Goal: Use online tool/utility: Utilize a website feature to perform a specific function

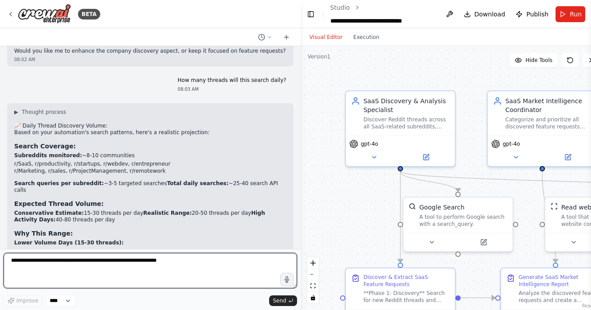
scroll to position [4336, 0]
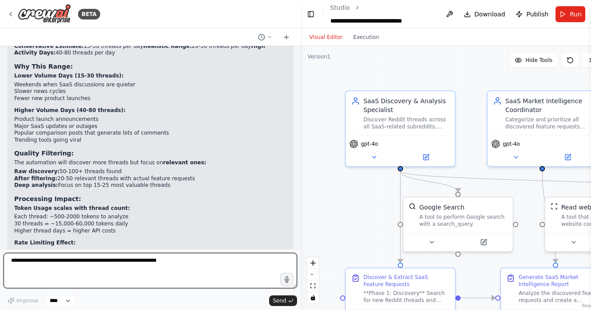
click at [216, 265] on textarea at bounding box center [151, 270] width 294 height 35
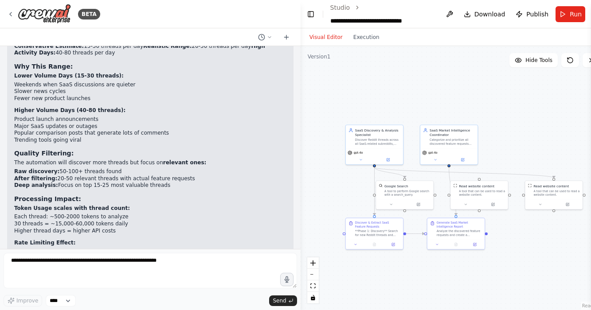
drag, startPoint x: 415, startPoint y: 216, endPoint x: 363, endPoint y: 188, distance: 59.5
click at [363, 188] on div ".deletable-edge-delete-btn { width: 20px; height: 20px; border: 0px solid #ffff…" at bounding box center [454, 178] width 307 height 264
click at [570, 16] on span "Run" at bounding box center [576, 14] width 12 height 9
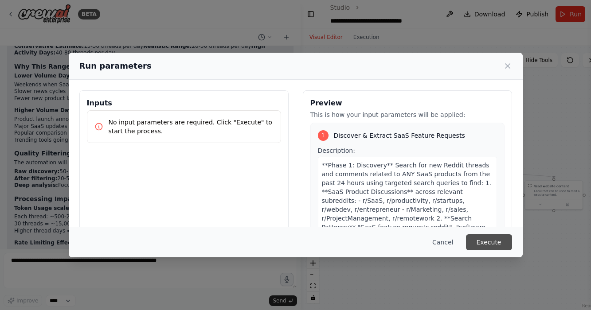
click at [496, 243] on button "Execute" at bounding box center [489, 243] width 46 height 16
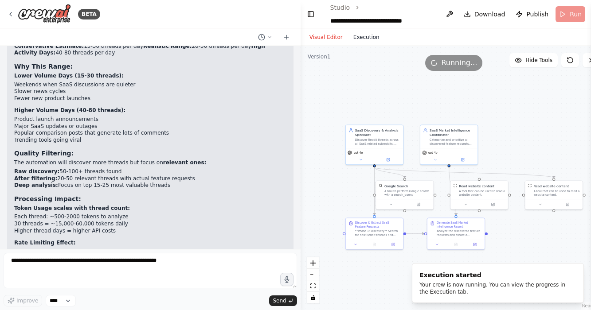
click at [360, 37] on button "Execution" at bounding box center [366, 37] width 37 height 11
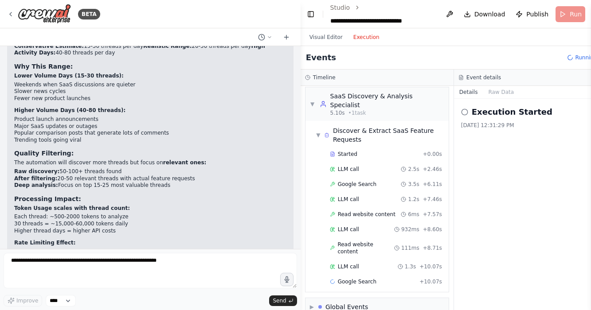
scroll to position [19, 0]
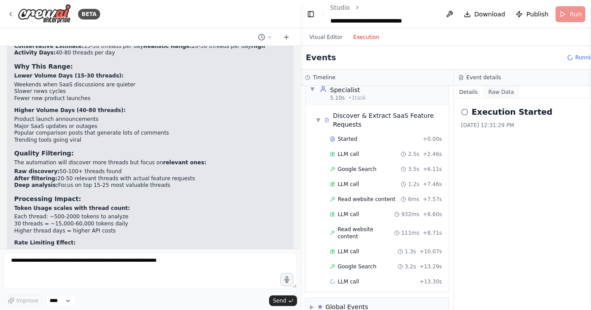
click at [499, 93] on button "Raw Data" at bounding box center [501, 92] width 36 height 12
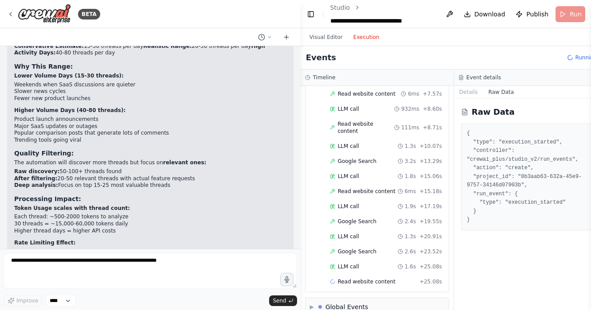
scroll to position [139, 0]
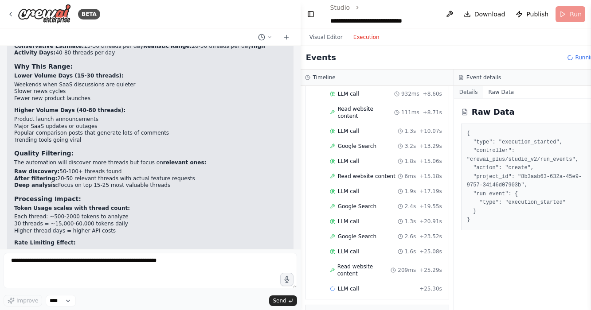
click at [470, 89] on button "Details" at bounding box center [468, 92] width 29 height 12
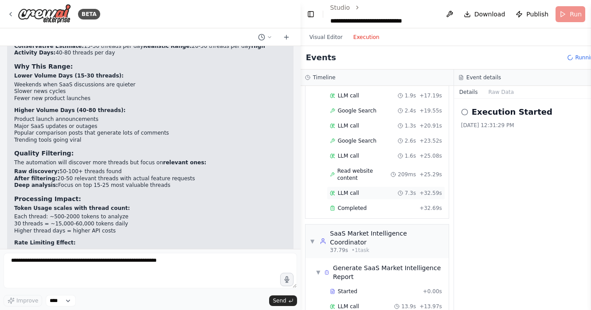
scroll to position [259, 0]
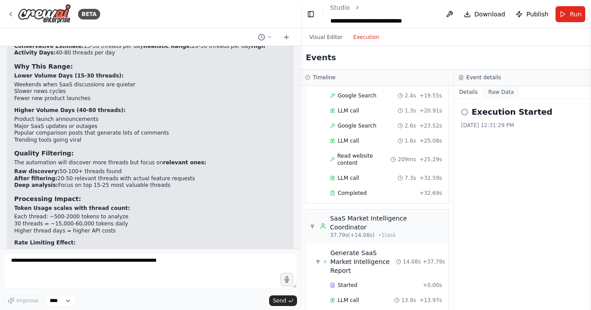
click at [493, 92] on button "Raw Data" at bounding box center [501, 92] width 36 height 12
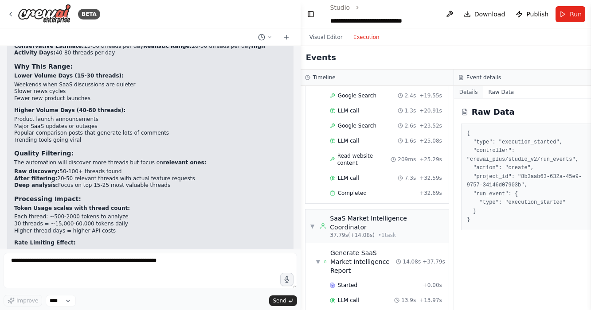
click at [472, 91] on button "Details" at bounding box center [468, 92] width 29 height 12
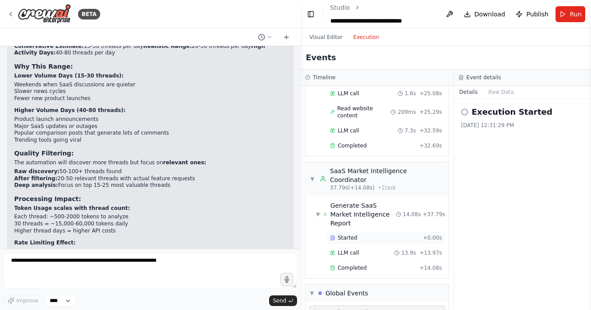
scroll to position [325, 0]
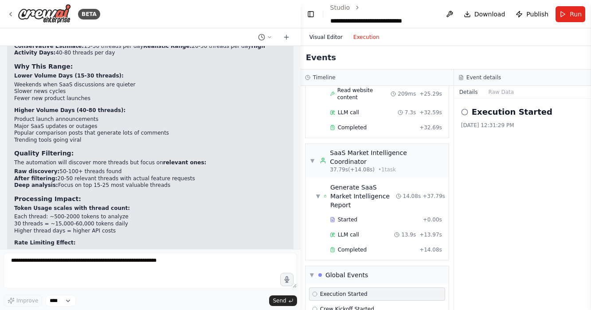
click at [324, 39] on button "Visual Editor" at bounding box center [326, 37] width 44 height 11
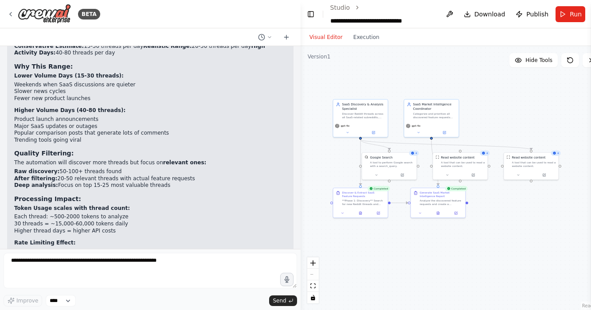
drag, startPoint x: 539, startPoint y: 255, endPoint x: 521, endPoint y: 225, distance: 35.4
click at [521, 225] on div ".deletable-edge-delete-btn { width: 20px; height: 20px; border: 0px solid #ffff…" at bounding box center [454, 178] width 307 height 264
click at [375, 43] on div "Visual Editor Execution" at bounding box center [344, 37] width 81 height 18
click at [368, 38] on button "Execution" at bounding box center [366, 37] width 37 height 11
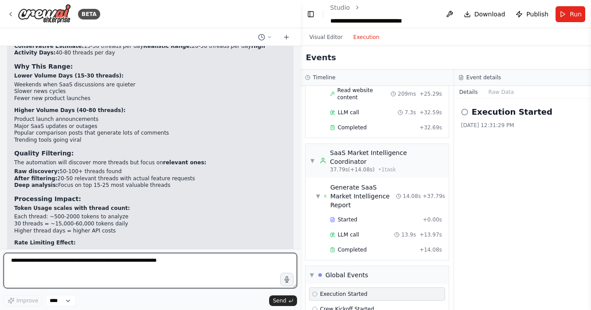
click at [241, 267] on textarea at bounding box center [151, 270] width 294 height 35
type textarea "**********"
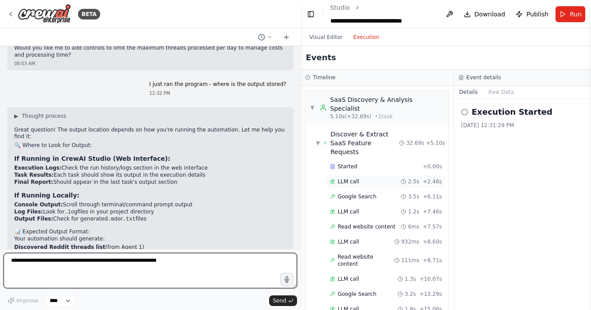
scroll to position [22, 0]
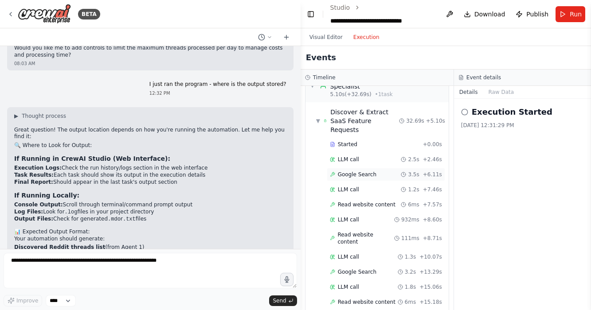
click at [364, 171] on span "Google Search" at bounding box center [357, 174] width 39 height 7
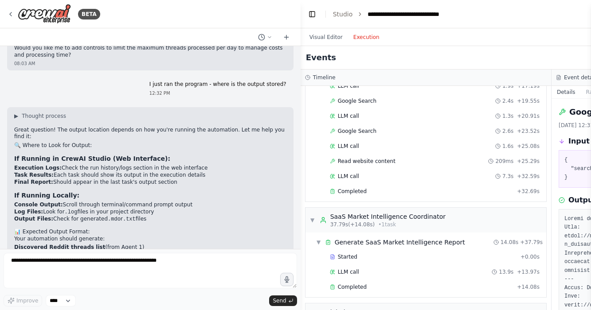
scroll to position [278, 0]
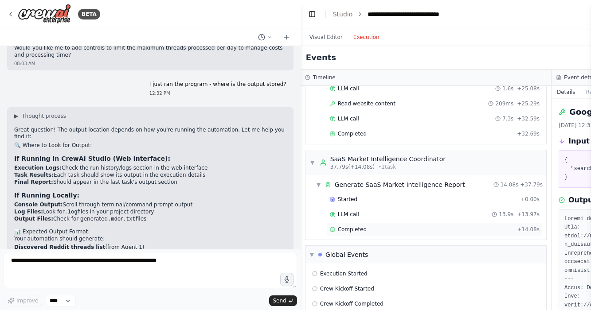
click at [410, 227] on div "Completed" at bounding box center [422, 229] width 184 height 7
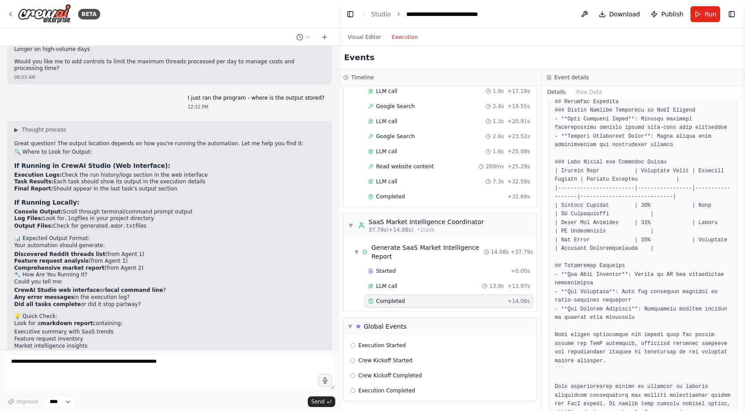
scroll to position [681, 0]
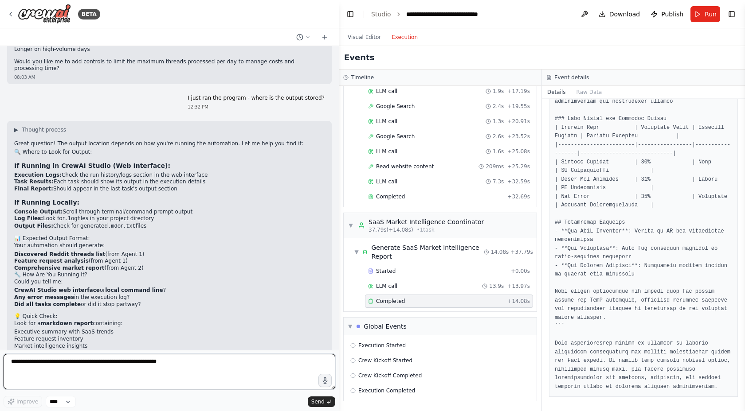
click at [122, 310] on textarea at bounding box center [170, 371] width 332 height 35
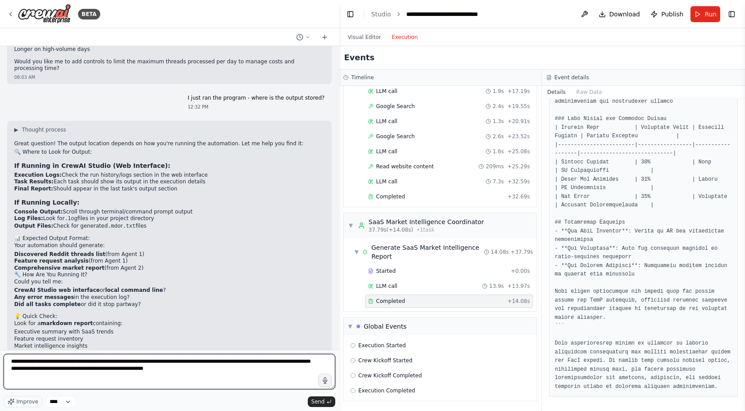
drag, startPoint x: 212, startPoint y: 363, endPoint x: 305, endPoint y: 362, distance: 92.2
click at [305, 310] on textarea "**********" at bounding box center [170, 371] width 332 height 35
click at [241, 310] on textarea "**********" at bounding box center [170, 371] width 332 height 35
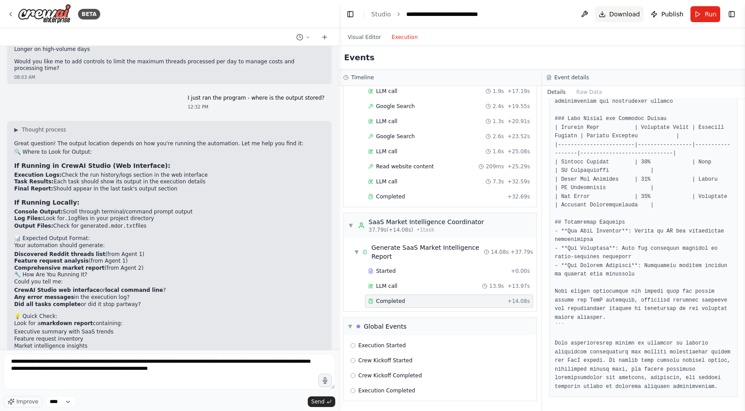
click at [591, 15] on span "Download" at bounding box center [624, 14] width 31 height 9
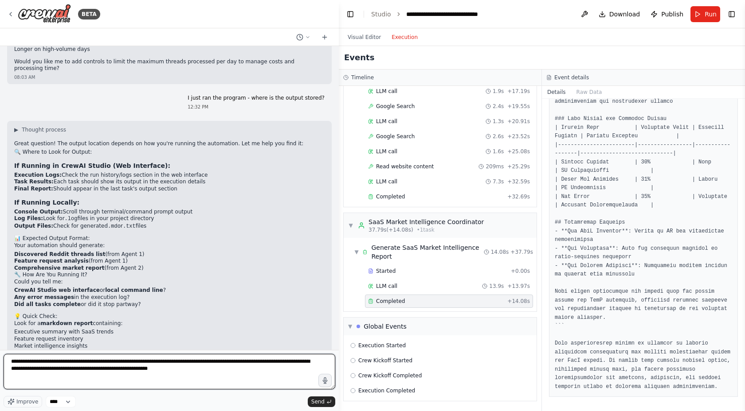
click at [150, 310] on textarea "**********" at bounding box center [170, 371] width 332 height 35
click at [249, 310] on textarea "**********" at bounding box center [170, 371] width 332 height 35
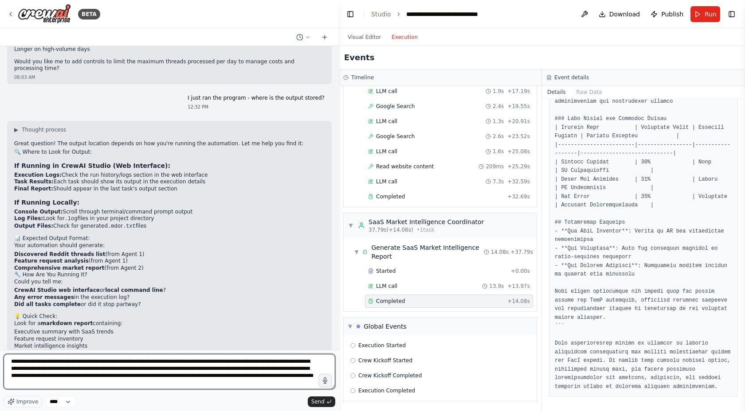
scroll to position [0, 0]
click at [188, 310] on textarea "**********" at bounding box center [170, 371] width 332 height 35
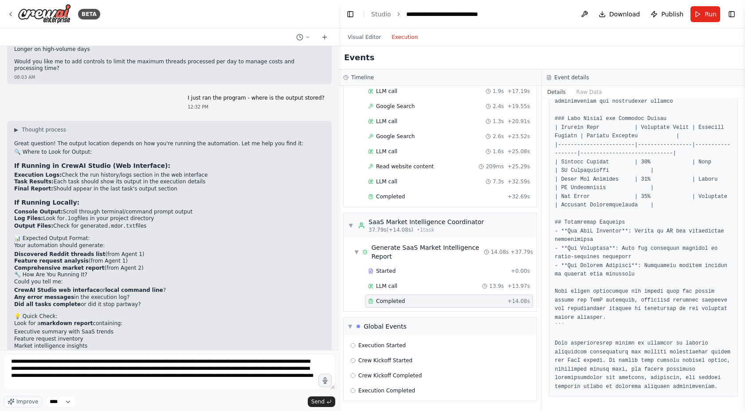
click at [136, 287] on strong "local command line" at bounding box center [134, 290] width 58 height 6
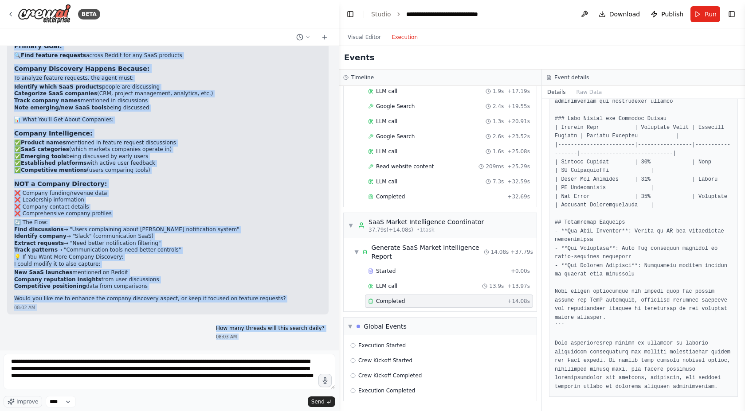
scroll to position [3861, 0]
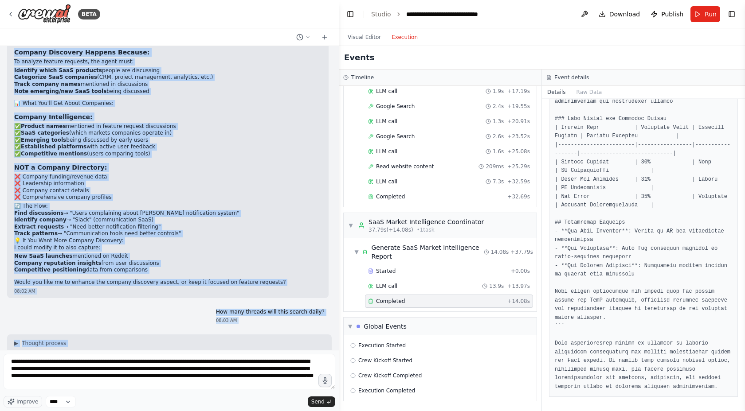
drag, startPoint x: 15, startPoint y: 129, endPoint x: 193, endPoint y: 232, distance: 205.4
click at [193, 232] on div "▶ Thought process 🎯 Yes, But as a Byproduct of Feature Request Discovery Your a…" at bounding box center [167, 139] width 307 height 294
copy div "Loremip Dolo: 🔍 Sita consect adipisci elitse Doeius tem inc UtlA etdolore Magna…"
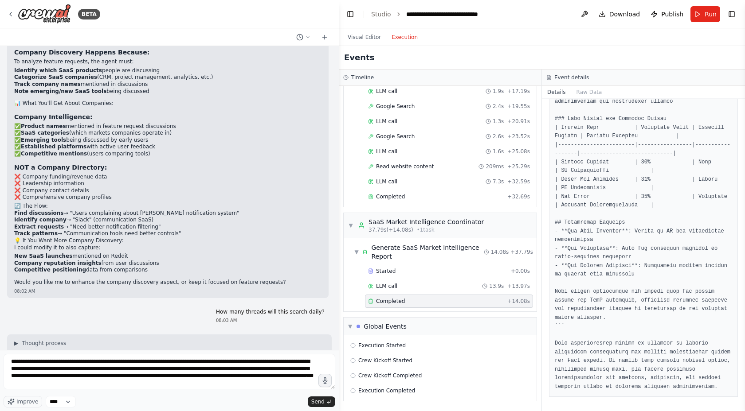
click at [161, 310] on p "Based on your automation's search patterns, here's a realistic projection:" at bounding box center [169, 364] width 310 height 7
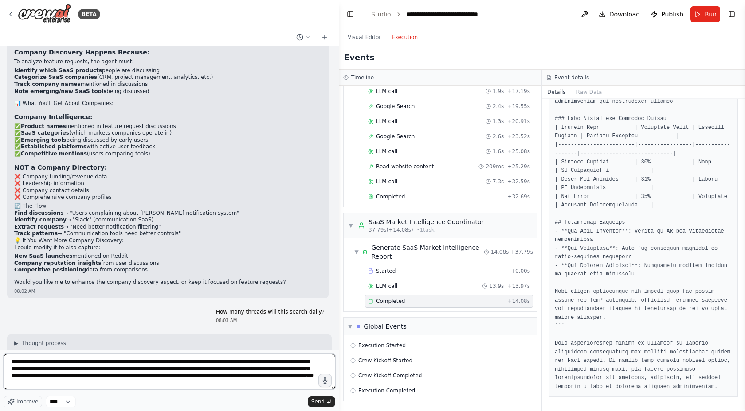
click at [173, 310] on textarea "**********" at bounding box center [170, 371] width 332 height 35
paste textarea "**********"
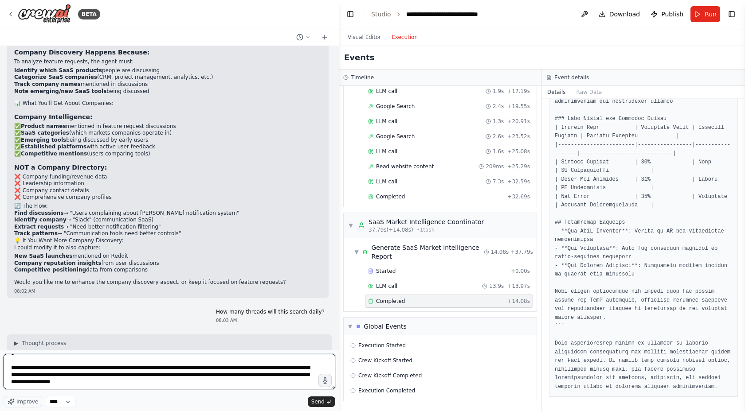
scroll to position [921, 0]
drag, startPoint x: 180, startPoint y: 386, endPoint x: 8, endPoint y: 365, distance: 173.3
click at [8, 310] on textarea at bounding box center [170, 371] width 332 height 35
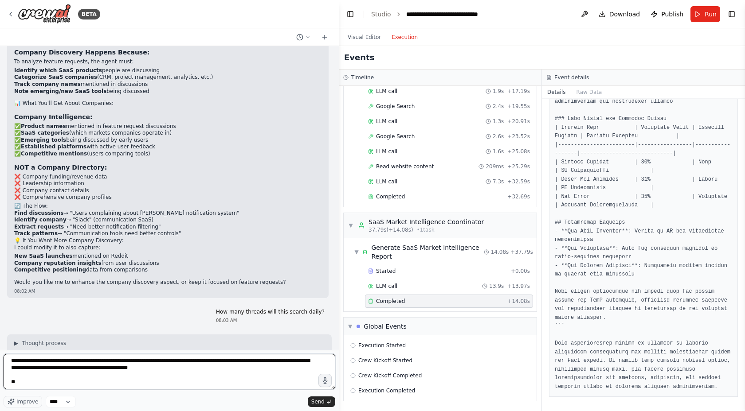
scroll to position [902, 0]
drag, startPoint x: 33, startPoint y: 377, endPoint x: 5, endPoint y: 373, distance: 28.2
click at [5, 310] on textarea at bounding box center [170, 371] width 332 height 35
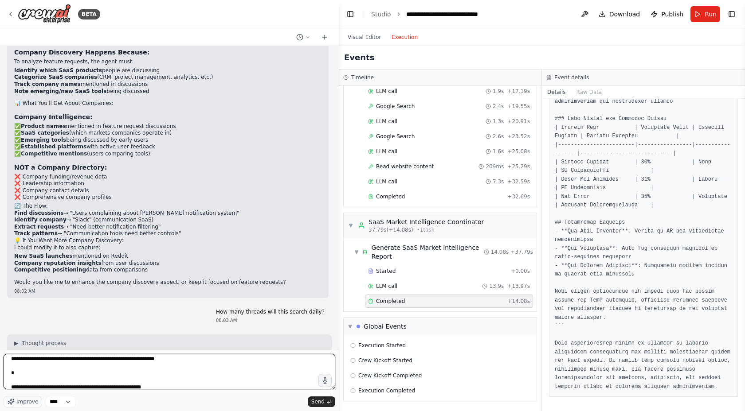
scroll to position [0, 0]
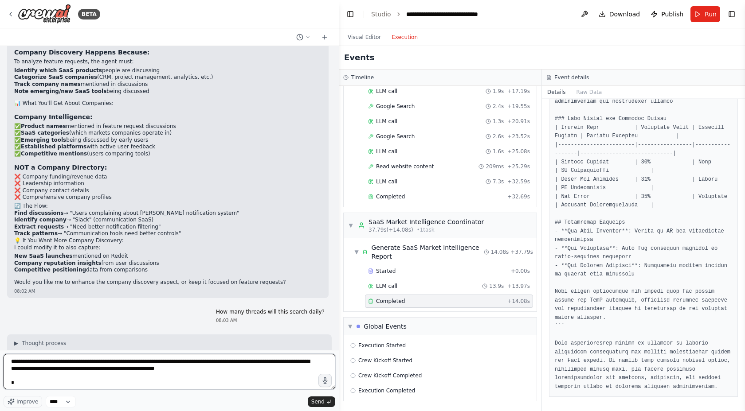
drag, startPoint x: 32, startPoint y: 373, endPoint x: 7, endPoint y: 355, distance: 31.5
click at [7, 310] on textarea at bounding box center [170, 371] width 332 height 35
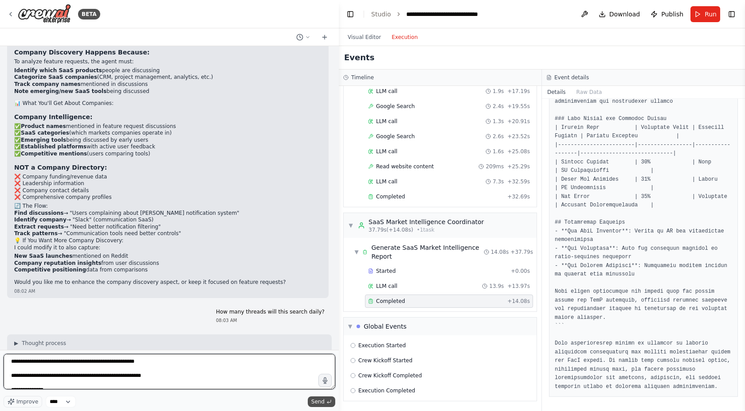
type textarea "**********"
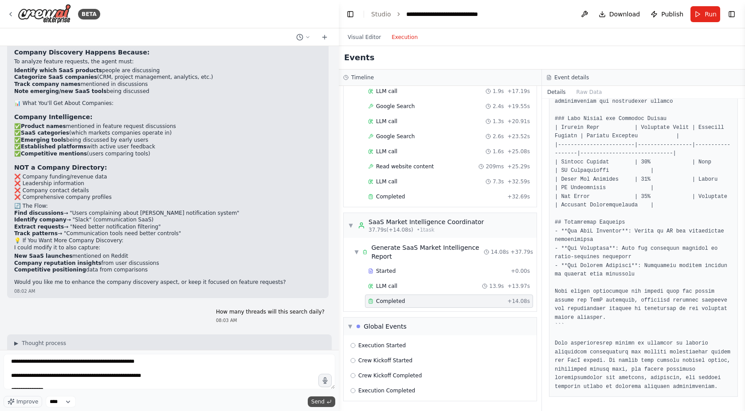
click at [324, 310] on span "Send" at bounding box center [317, 402] width 13 height 7
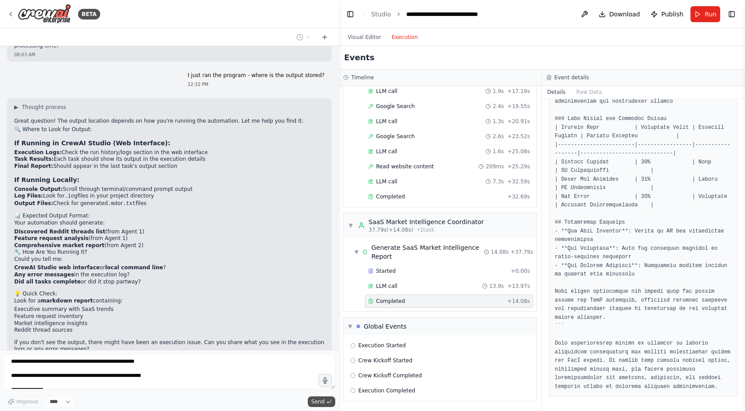
scroll to position [4825, 0]
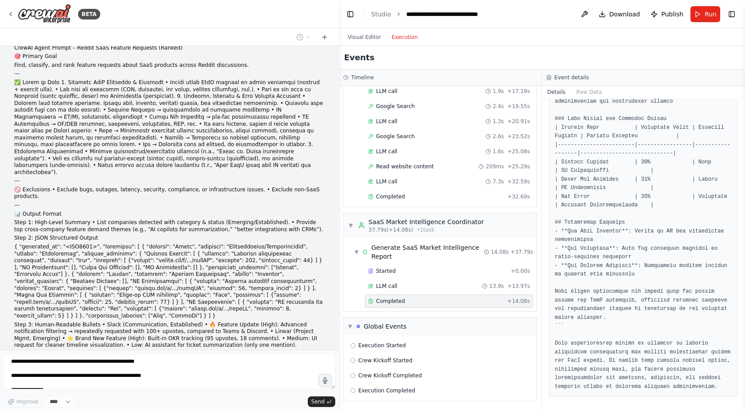
click at [368, 43] on div "Visual Editor Execution" at bounding box center [382, 37] width 81 height 18
click at [371, 39] on button "Visual Editor" at bounding box center [364, 37] width 44 height 11
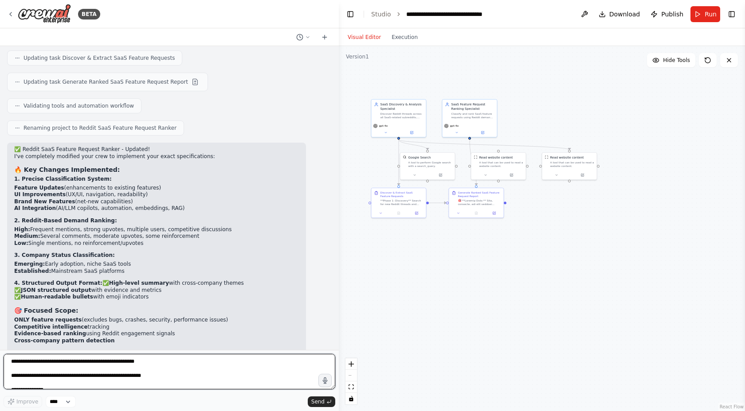
scroll to position [5275, 0]
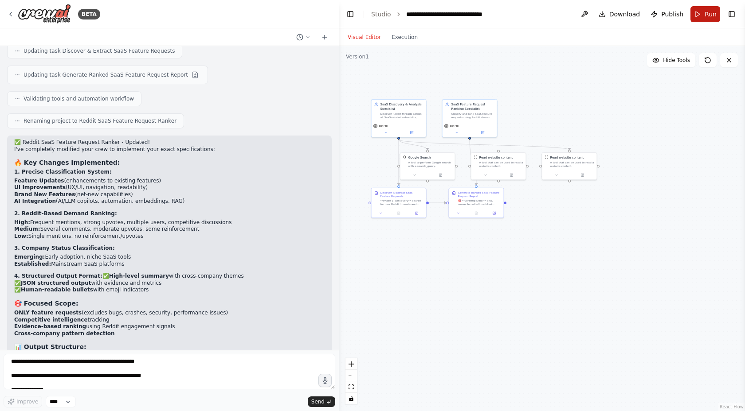
click at [591, 20] on button "Run" at bounding box center [705, 14] width 30 height 16
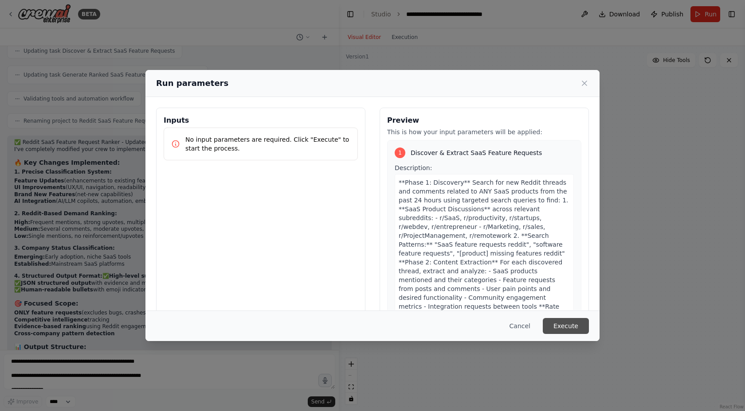
click at [571, 310] on button "Execute" at bounding box center [566, 326] width 46 height 16
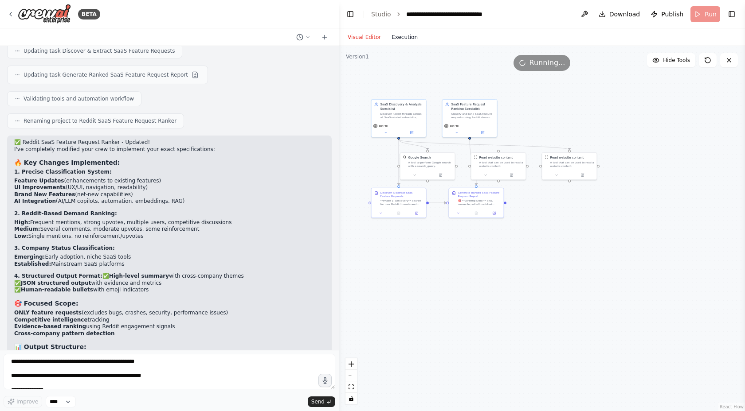
click at [408, 38] on button "Execution" at bounding box center [404, 37] width 37 height 11
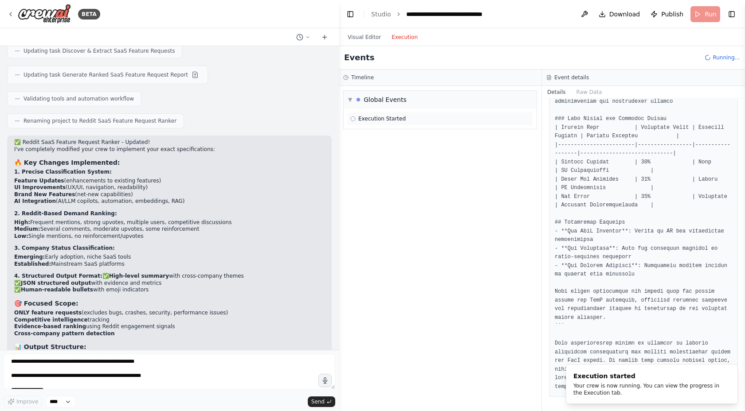
click at [393, 118] on span "Execution Started" at bounding box center [381, 118] width 47 height 7
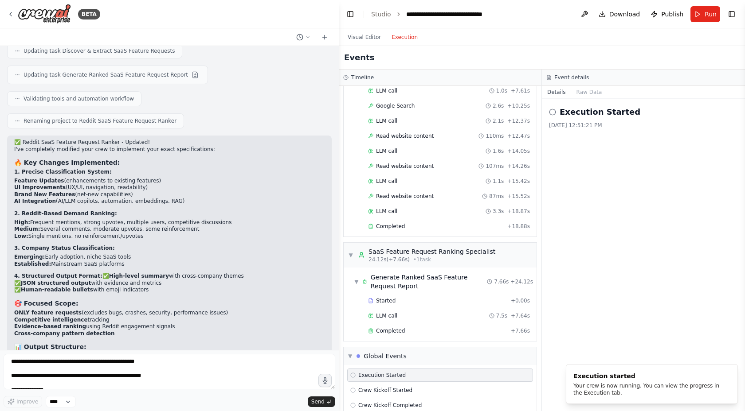
scroll to position [163, 0]
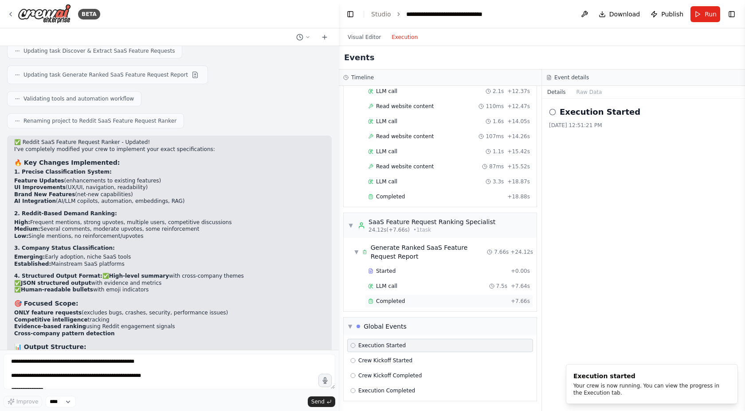
click at [387, 299] on span "Completed" at bounding box center [390, 301] width 29 height 7
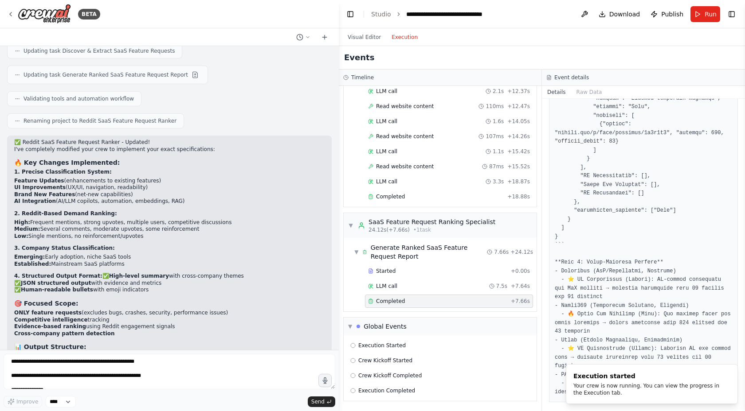
scroll to position [889, 0]
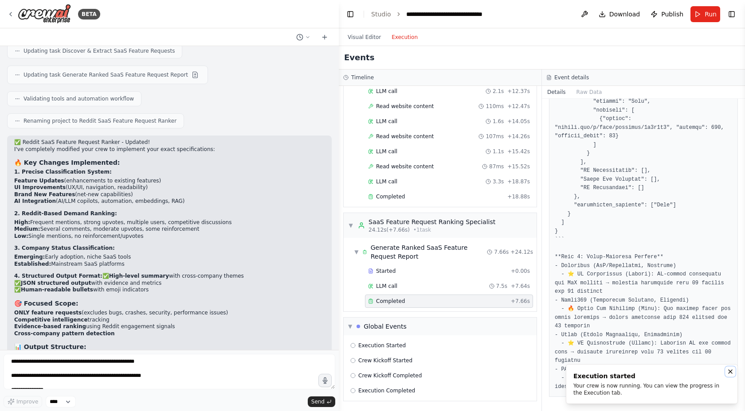
click at [591, 310] on icon "Notifications (F8)" at bounding box center [730, 372] width 4 height 4
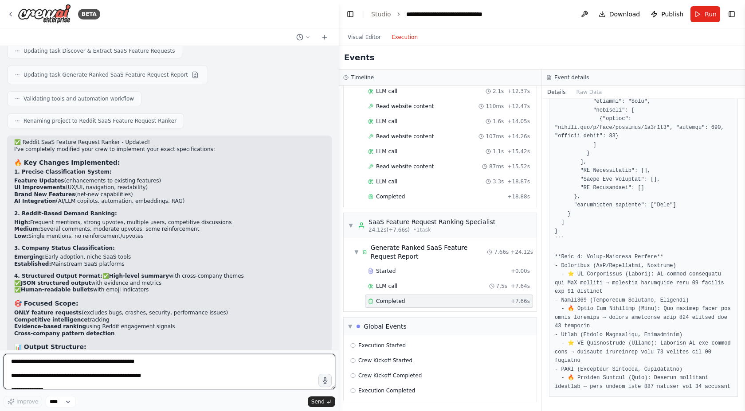
click at [242, 310] on textarea at bounding box center [170, 371] width 332 height 35
type textarea "**********"
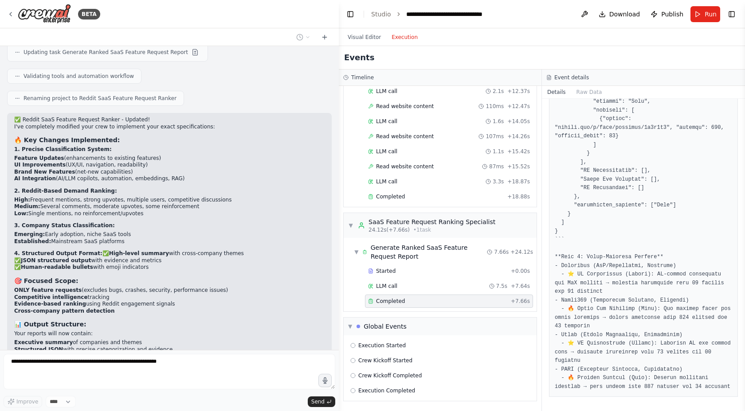
scroll to position [5327, 0]
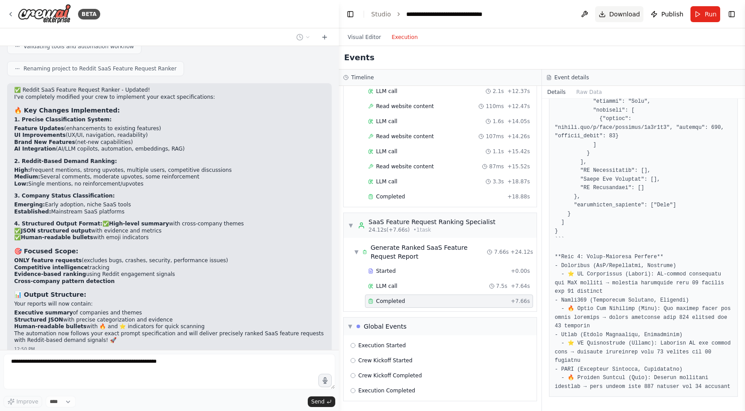
click at [591, 15] on span "Download" at bounding box center [624, 14] width 31 height 9
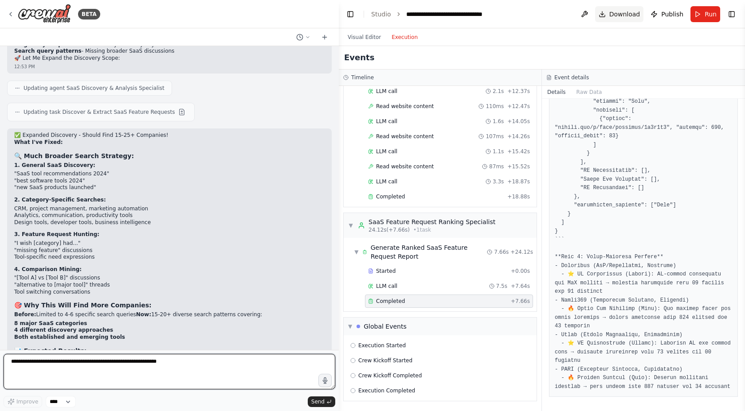
scroll to position [5758, 0]
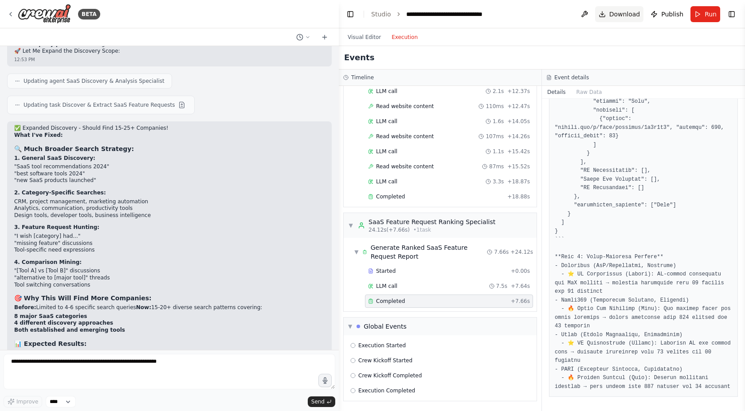
click at [591, 16] on button "Download" at bounding box center [619, 14] width 49 height 16
click at [591, 13] on span "Download" at bounding box center [624, 14] width 31 height 9
click at [591, 15] on button "Download" at bounding box center [619, 14] width 49 height 16
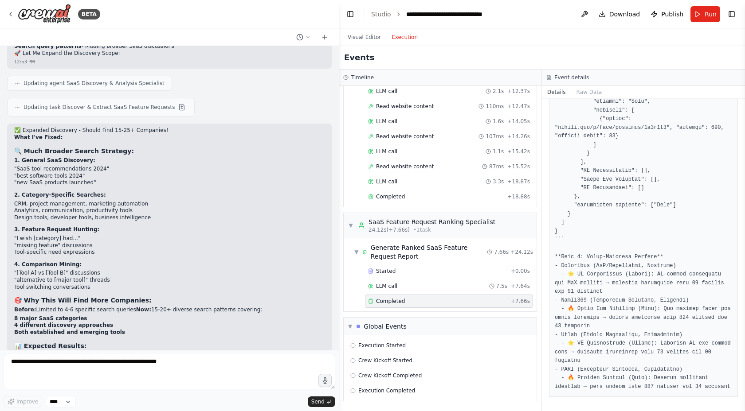
scroll to position [5757, 0]
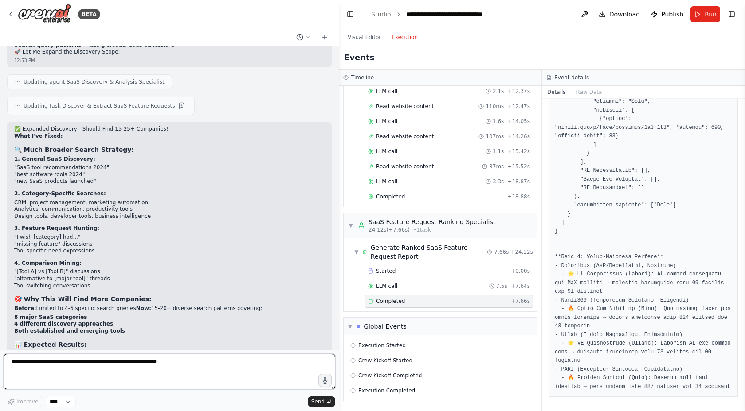
click at [143, 310] on textarea at bounding box center [170, 371] width 332 height 35
type textarea "**********"
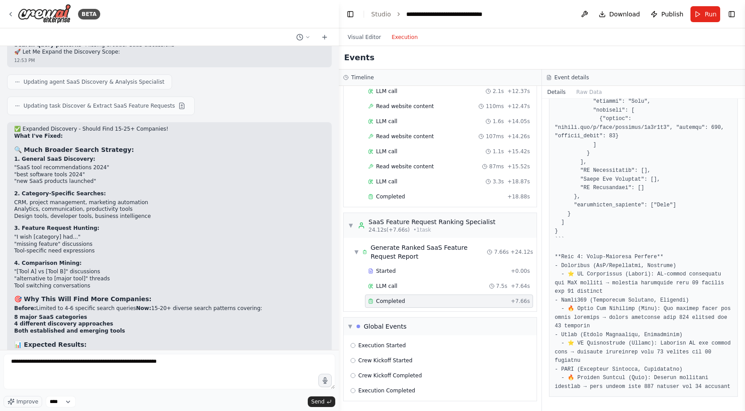
scroll to position [5817, 0]
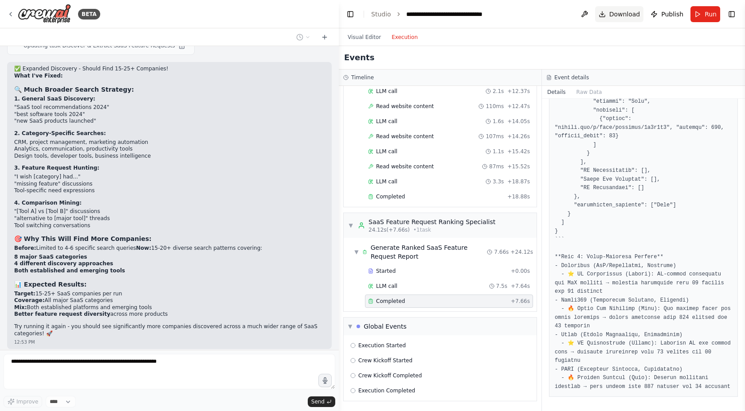
click at [591, 11] on span "Download" at bounding box center [624, 14] width 31 height 9
click at [591, 12] on button "Download" at bounding box center [619, 14] width 49 height 16
click at [542, 13] on header "**********" at bounding box center [542, 14] width 406 height 28
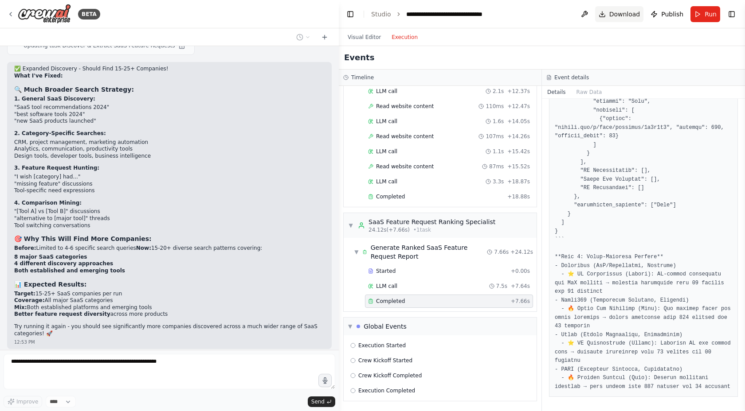
click at [591, 15] on span "Download" at bounding box center [624, 14] width 31 height 9
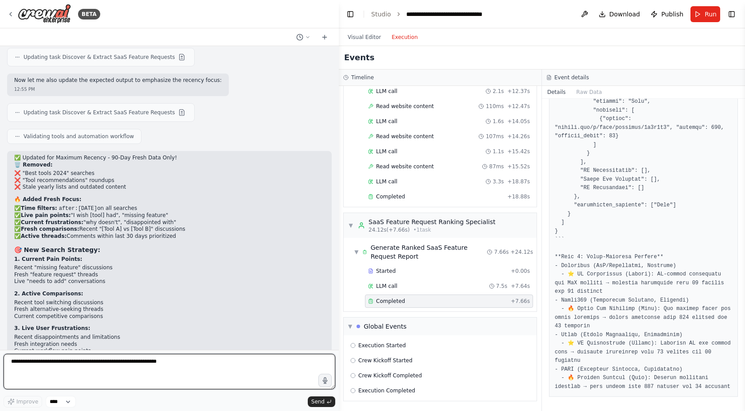
scroll to position [6235, 0]
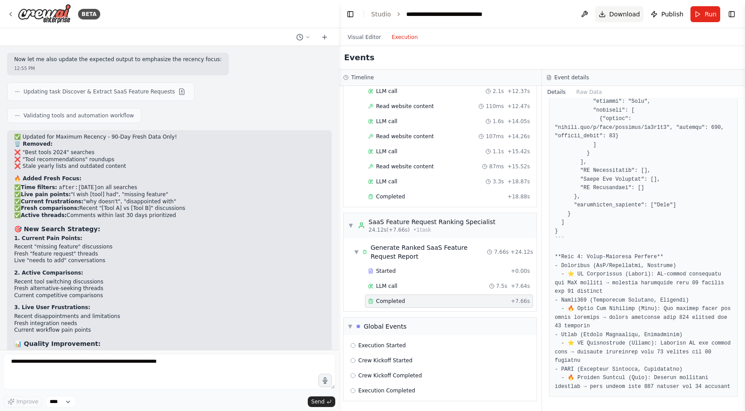
click at [591, 11] on button "Download" at bounding box center [619, 14] width 49 height 16
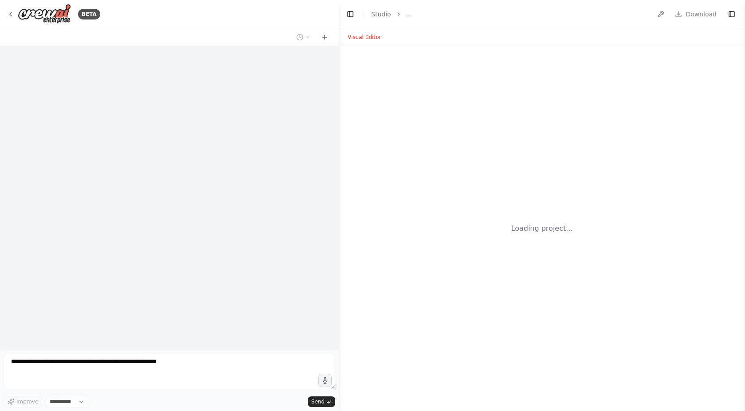
select select "****"
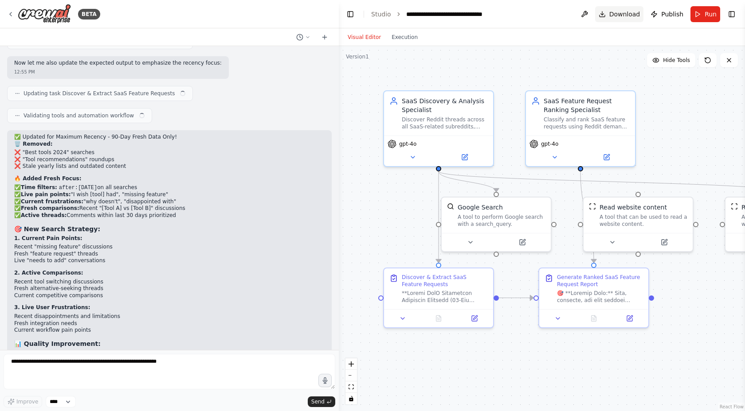
click at [622, 12] on span "Download" at bounding box center [624, 14] width 31 height 9
click at [712, 15] on span "Run" at bounding box center [711, 14] width 12 height 9
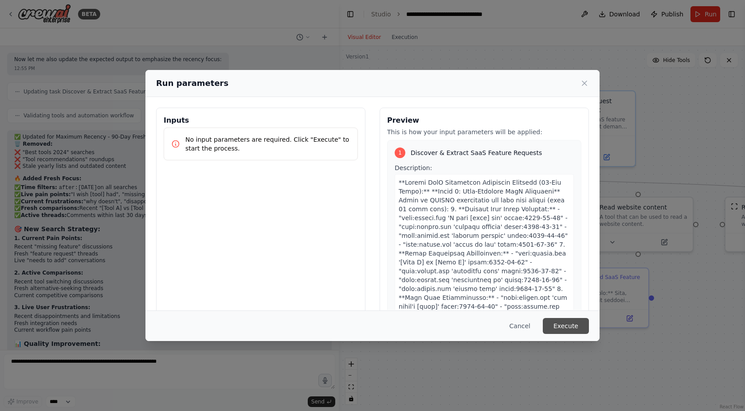
click at [574, 325] on button "Execute" at bounding box center [566, 326] width 46 height 16
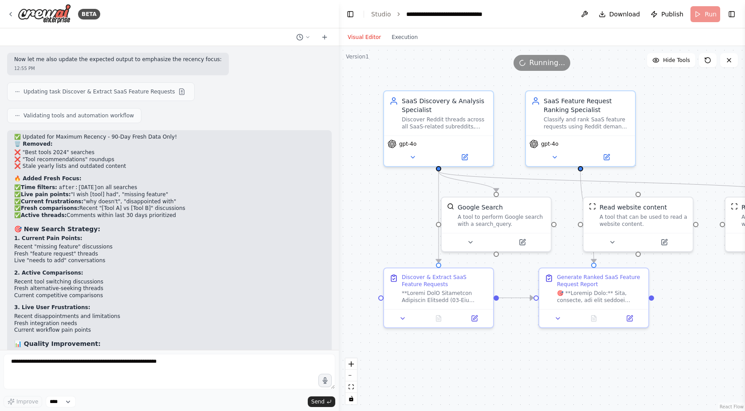
click at [405, 46] on div "Visual Editor Execution" at bounding box center [382, 37] width 81 height 18
click at [408, 36] on button "Execution" at bounding box center [404, 37] width 37 height 11
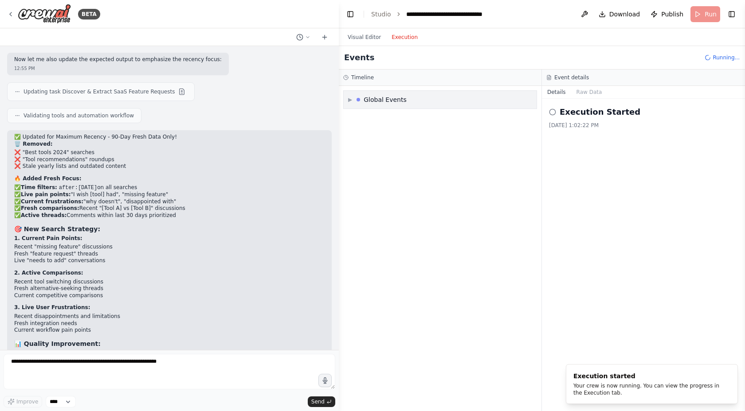
click at [429, 103] on div "▶ Global Events" at bounding box center [440, 100] width 193 height 18
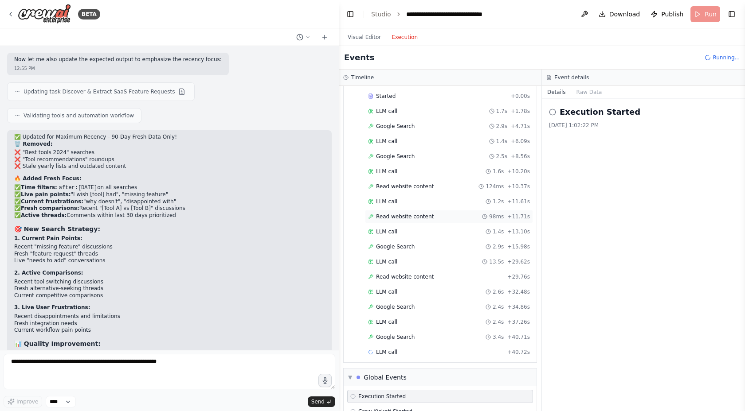
scroll to position [65, 0]
